Goal: Transaction & Acquisition: Purchase product/service

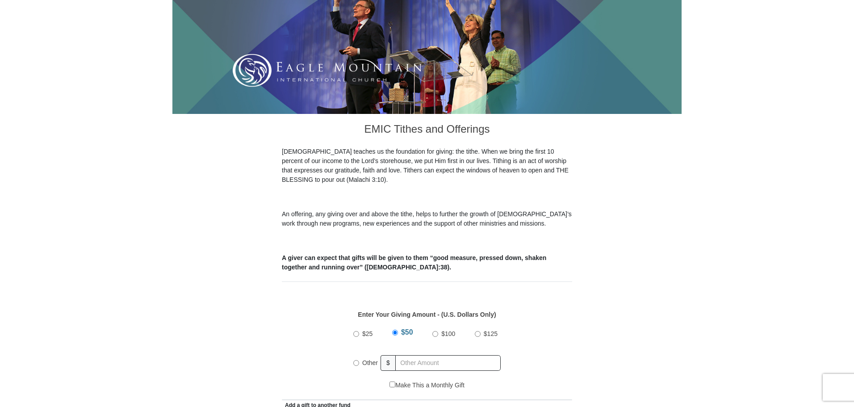
scroll to position [179, 0]
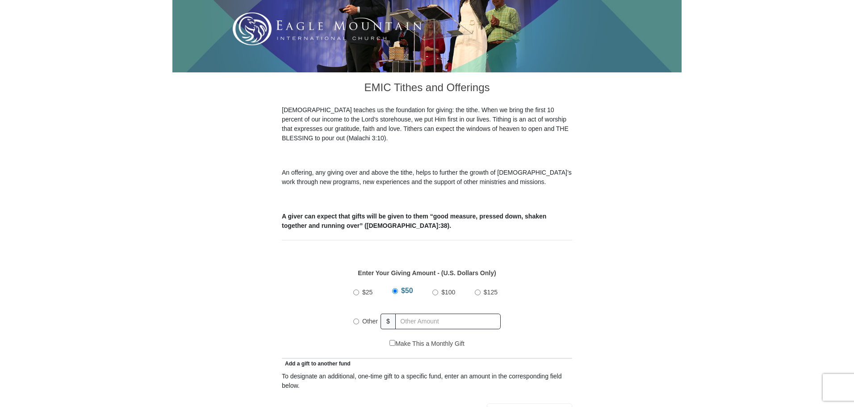
click at [435, 289] on input "$100" at bounding box center [435, 292] width 6 height 6
radio input "true"
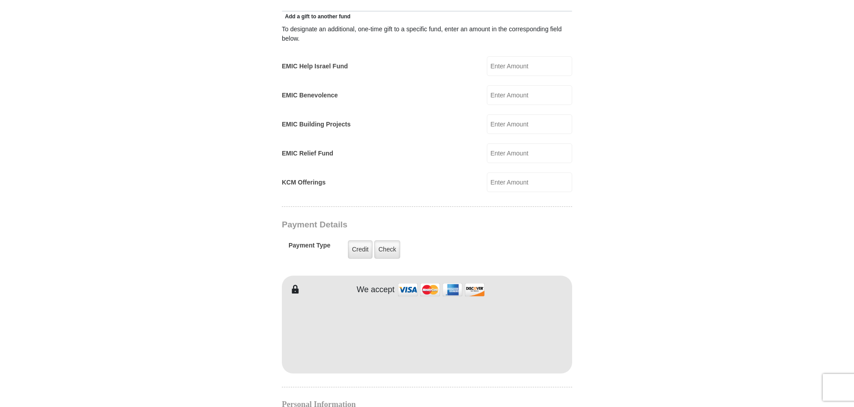
scroll to position [536, 0]
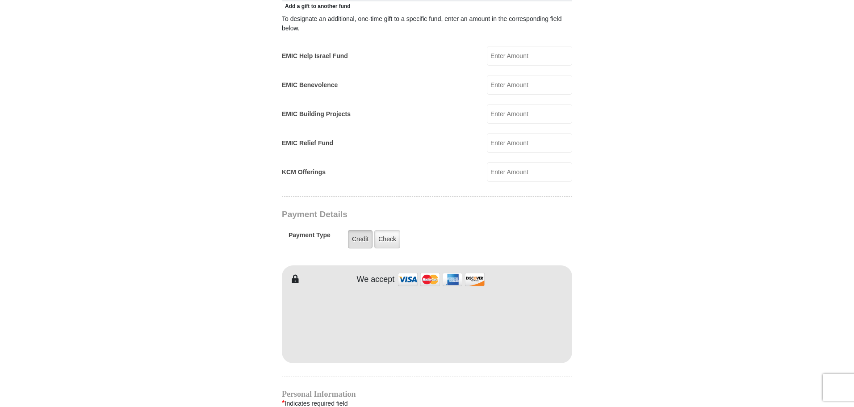
click at [359, 230] on label "Credit" at bounding box center [360, 239] width 25 height 18
click at [0, 0] on input "Credit" at bounding box center [0, 0] width 0 height 0
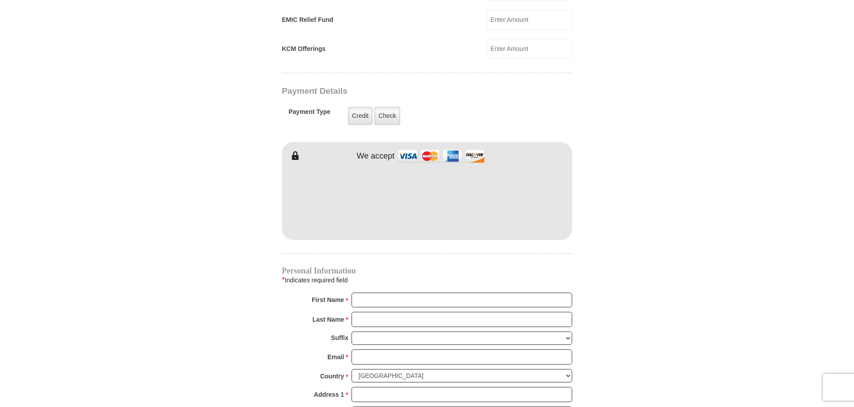
scroll to position [670, 0]
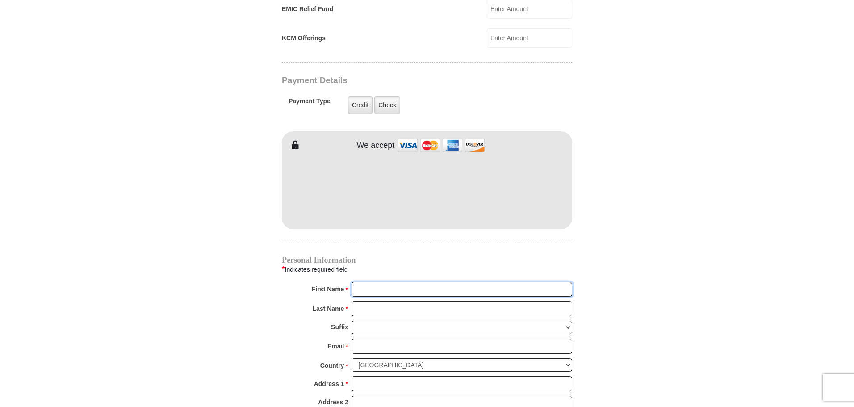
click at [374, 282] on input "First Name *" at bounding box center [461, 289] width 221 height 15
type input "Dr, [PERSON_NAME]"
click at [361, 301] on input "Last Name *" at bounding box center [461, 308] width 221 height 15
type input "[PERSON_NAME]"
click at [370, 338] on input "Email *" at bounding box center [461, 345] width 221 height 15
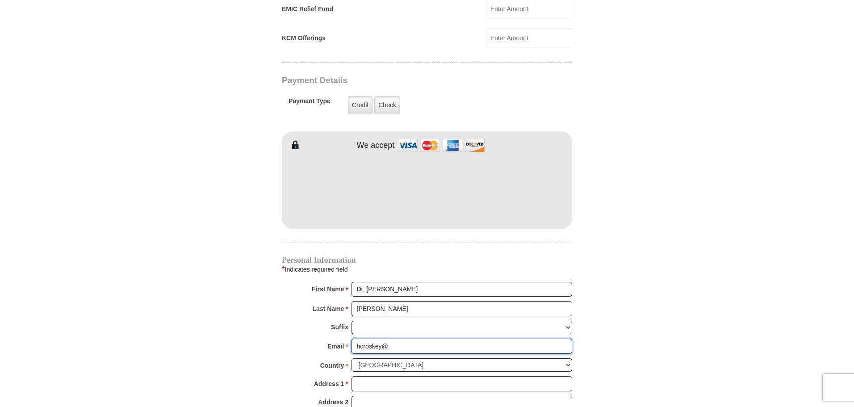
type input "[EMAIL_ADDRESS][DOMAIN_NAME]"
click at [381, 376] on input "Address 1 *" at bounding box center [461, 383] width 221 height 15
type input "[STREET_ADDRESS]"
type input "Apt. 12205"
type input "[GEOGRAPHIC_DATA]"
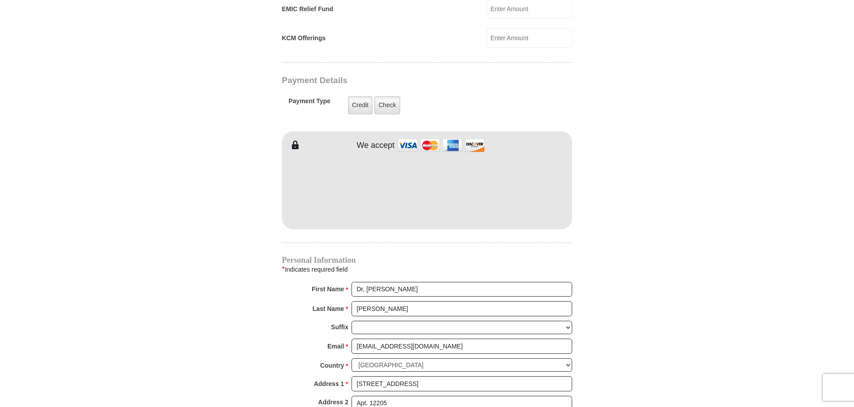
select select "[GEOGRAPHIC_DATA]"
type input "76179"
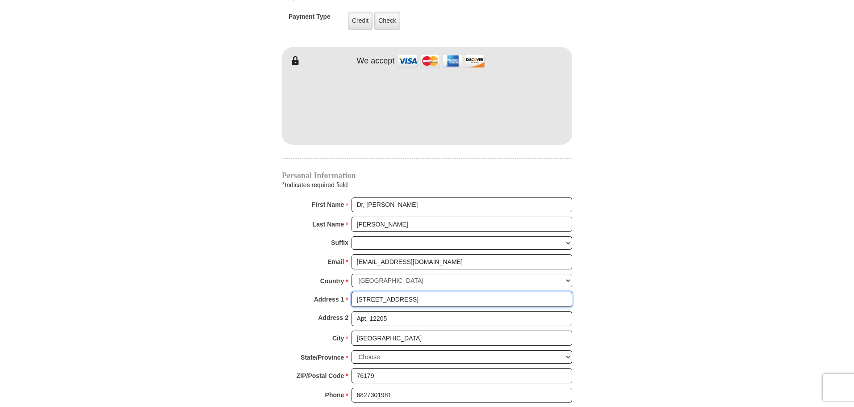
scroll to position [804, 0]
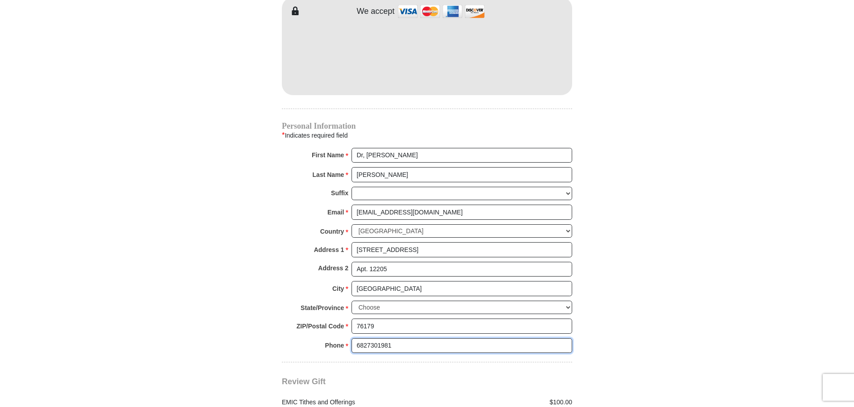
drag, startPoint x: 395, startPoint y: 333, endPoint x: 354, endPoint y: 337, distance: 41.2
click at [354, 338] on input "6827301981" at bounding box center [461, 345] width 221 height 15
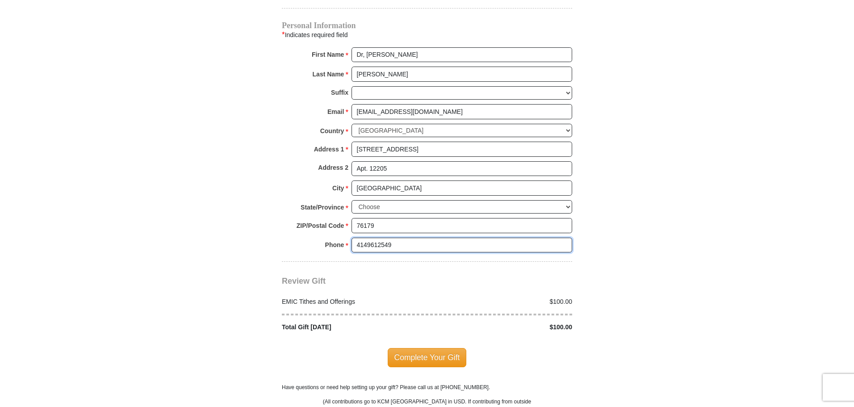
scroll to position [938, 0]
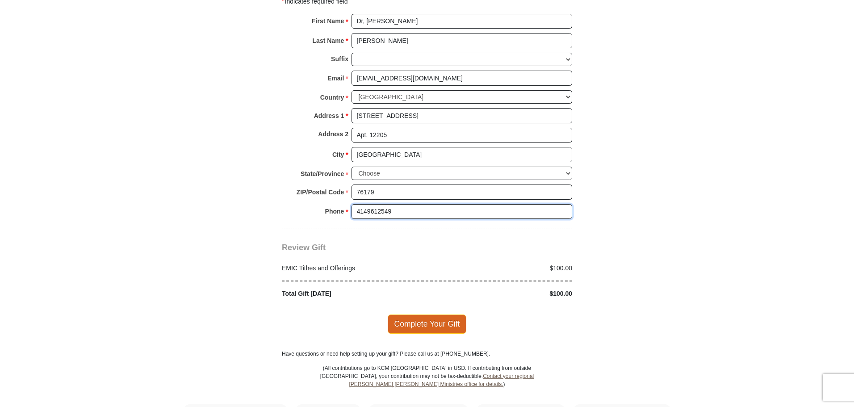
type input "4149612549"
click at [430, 314] on span "Complete Your Gift" at bounding box center [427, 323] width 79 height 19
